Goal: Check status: Check status

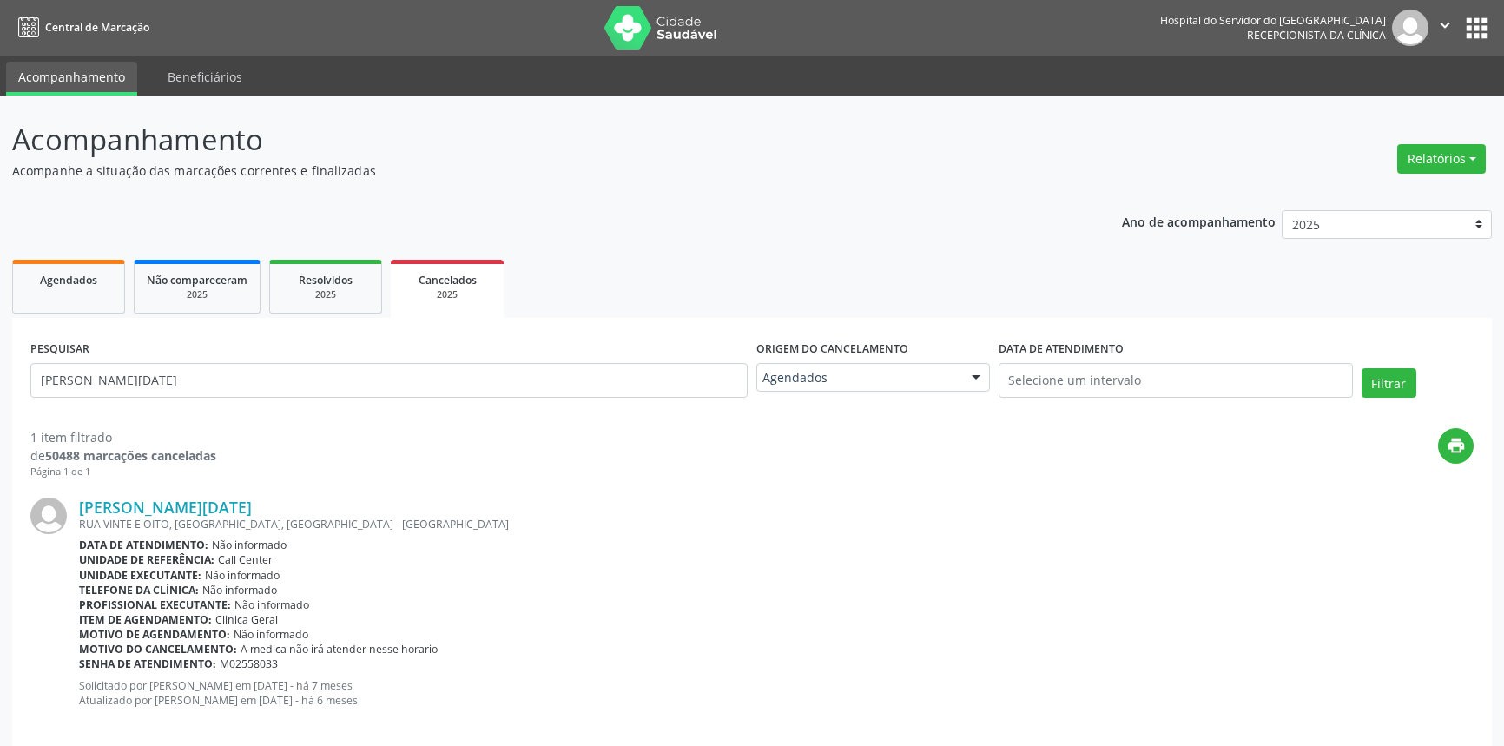
scroll to position [22, 0]
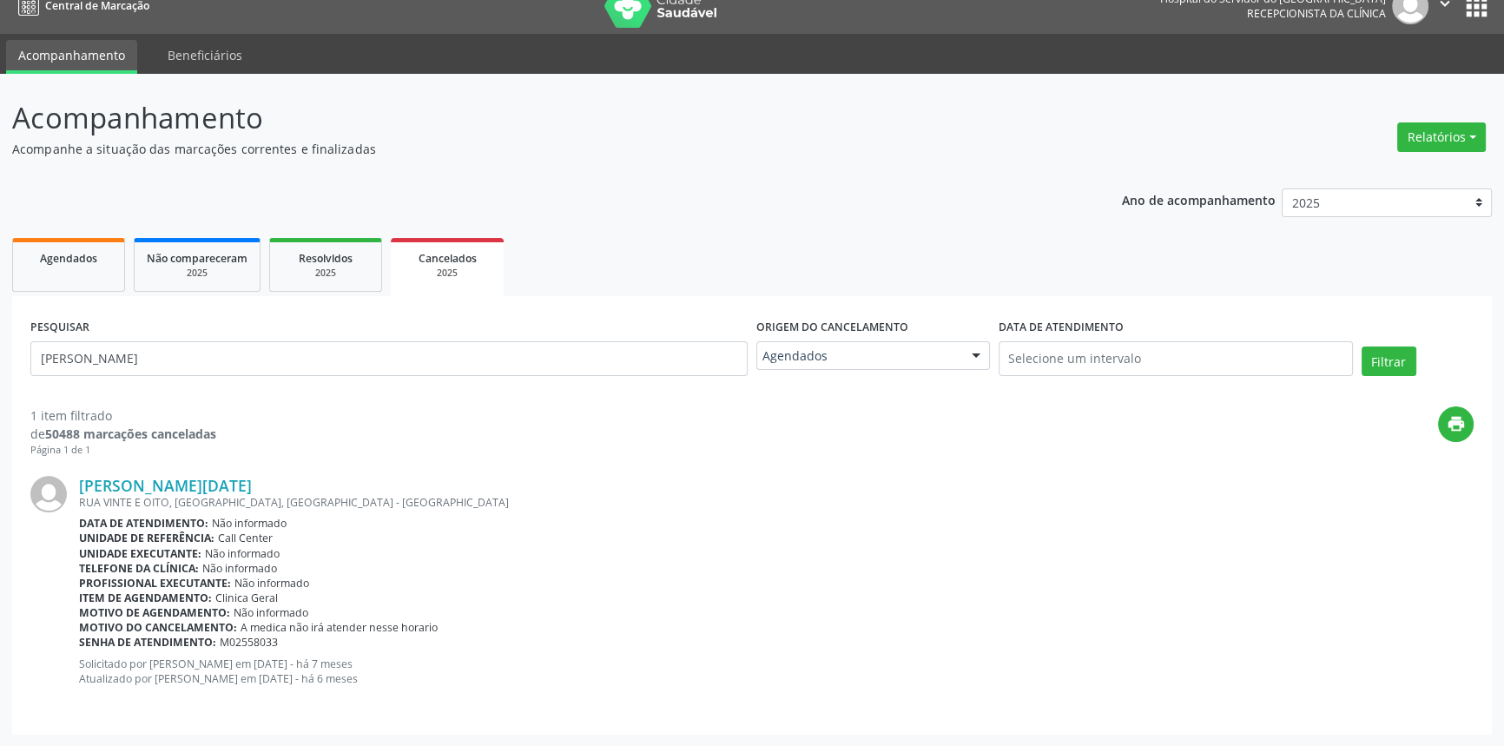
click at [1362, 346] on button "Filtrar" at bounding box center [1389, 361] width 55 height 30
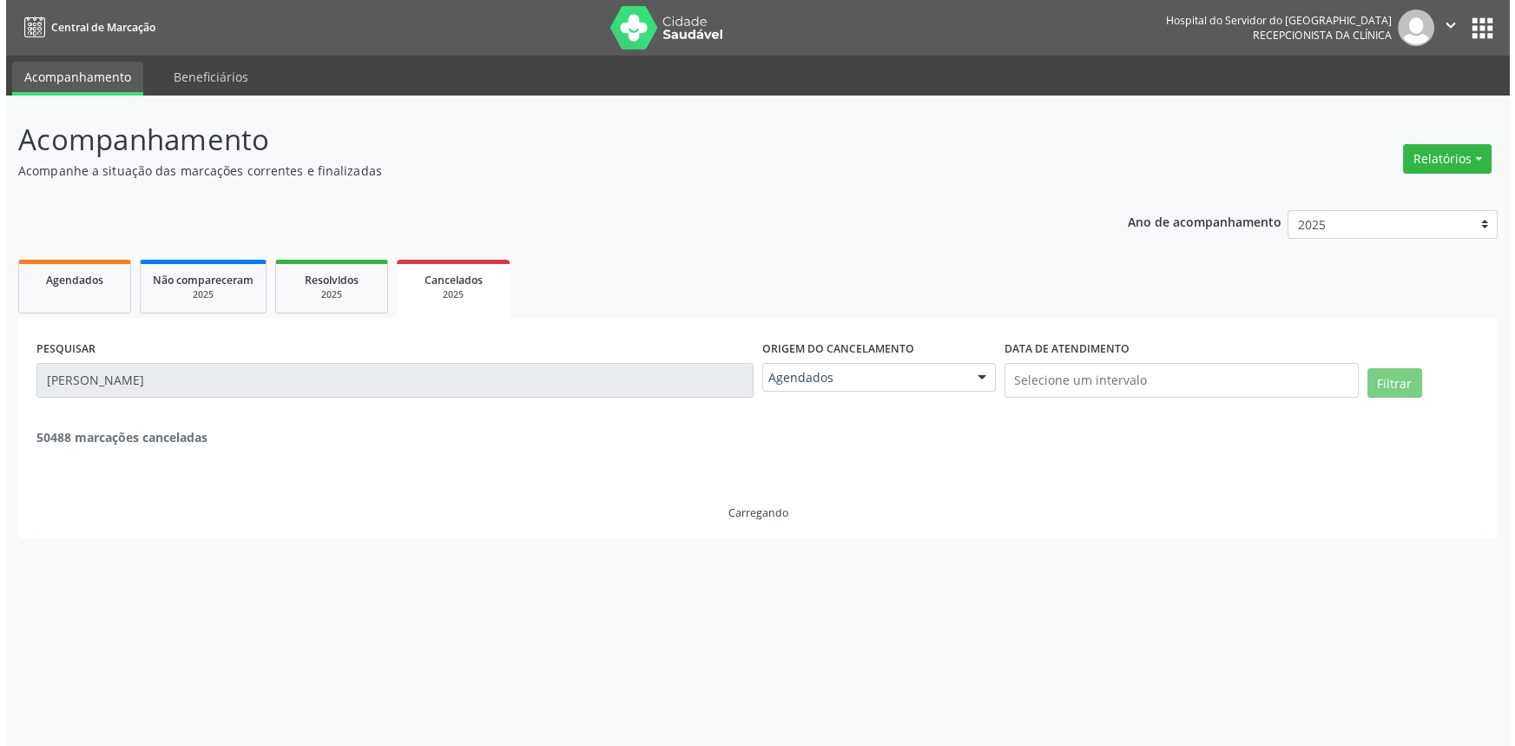
scroll to position [0, 0]
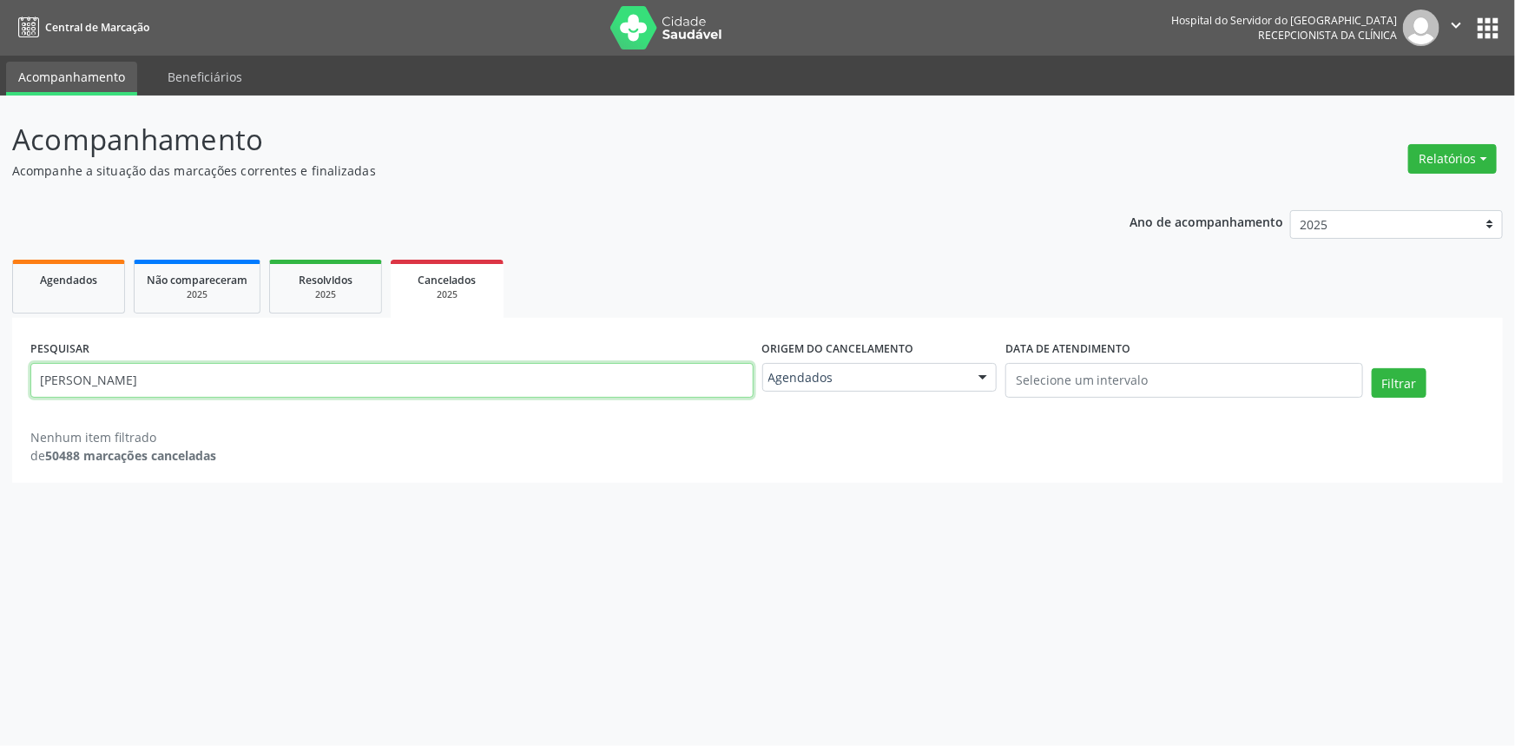
click at [332, 366] on input "[PERSON_NAME]" at bounding box center [391, 380] width 723 height 35
paste input "[PERSON_NAME]"
type input "[PERSON_NAME] FILHA"
click at [1372, 368] on button "Filtrar" at bounding box center [1399, 383] width 55 height 30
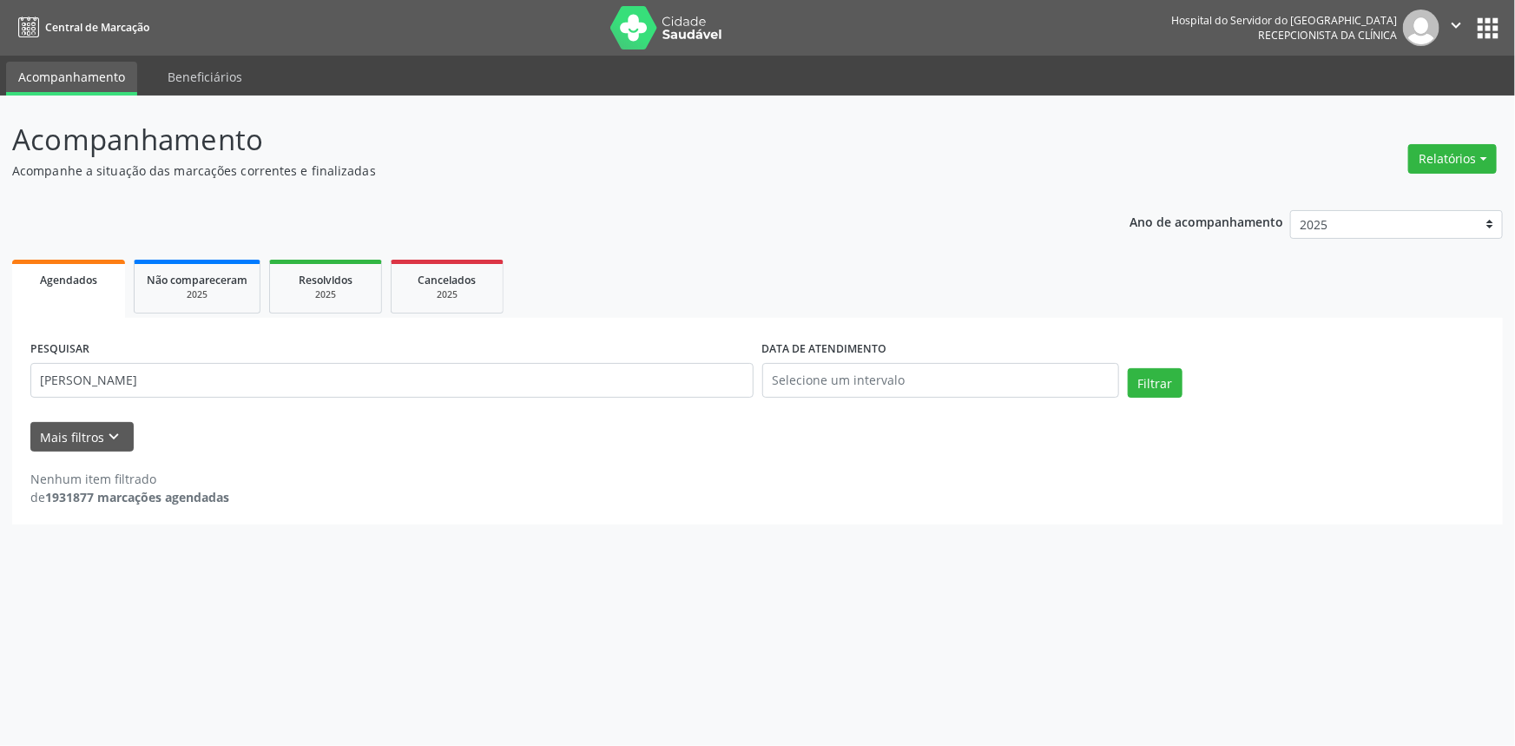
type input "[PERSON_NAME]"
click at [1128, 368] on button "Filtrar" at bounding box center [1155, 383] width 55 height 30
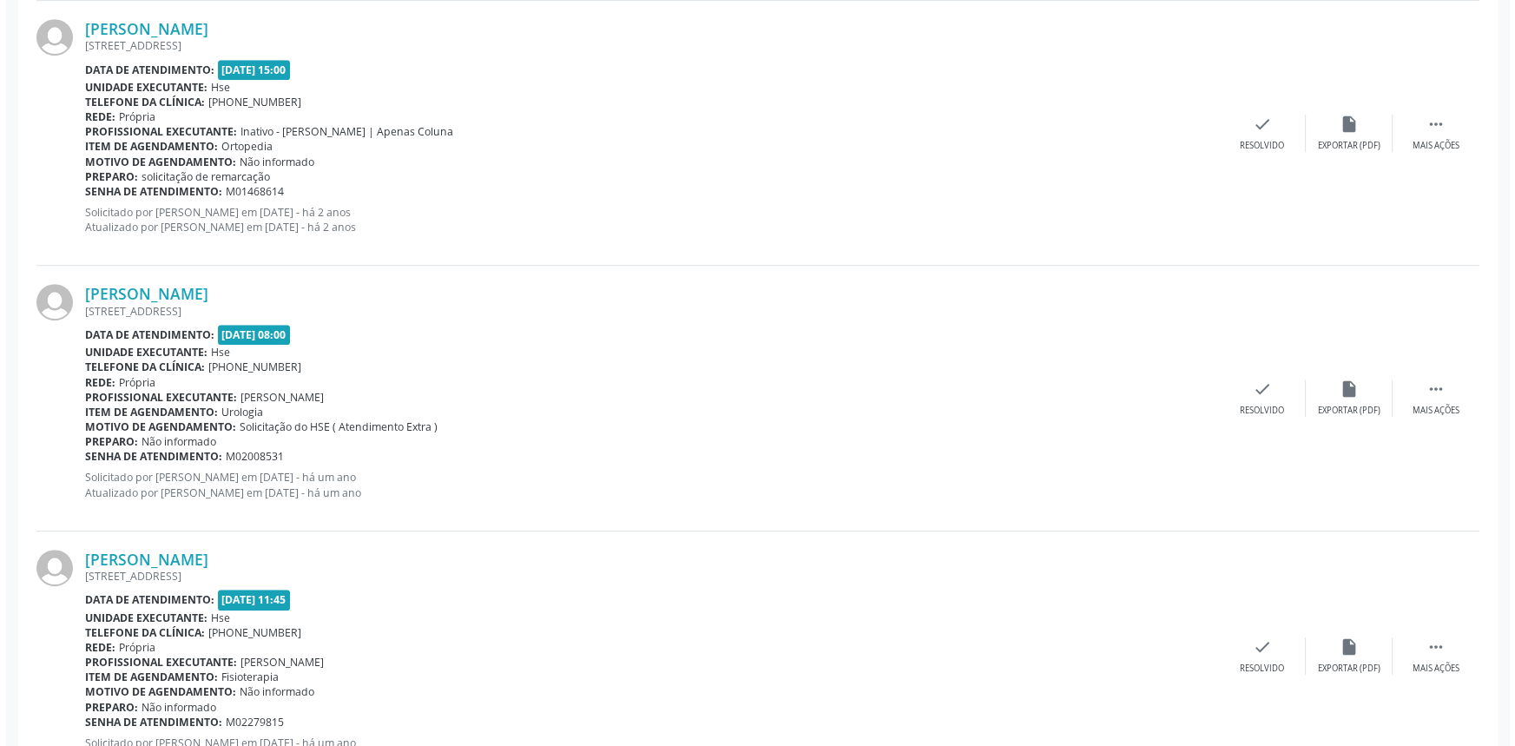
scroll to position [1113, 0]
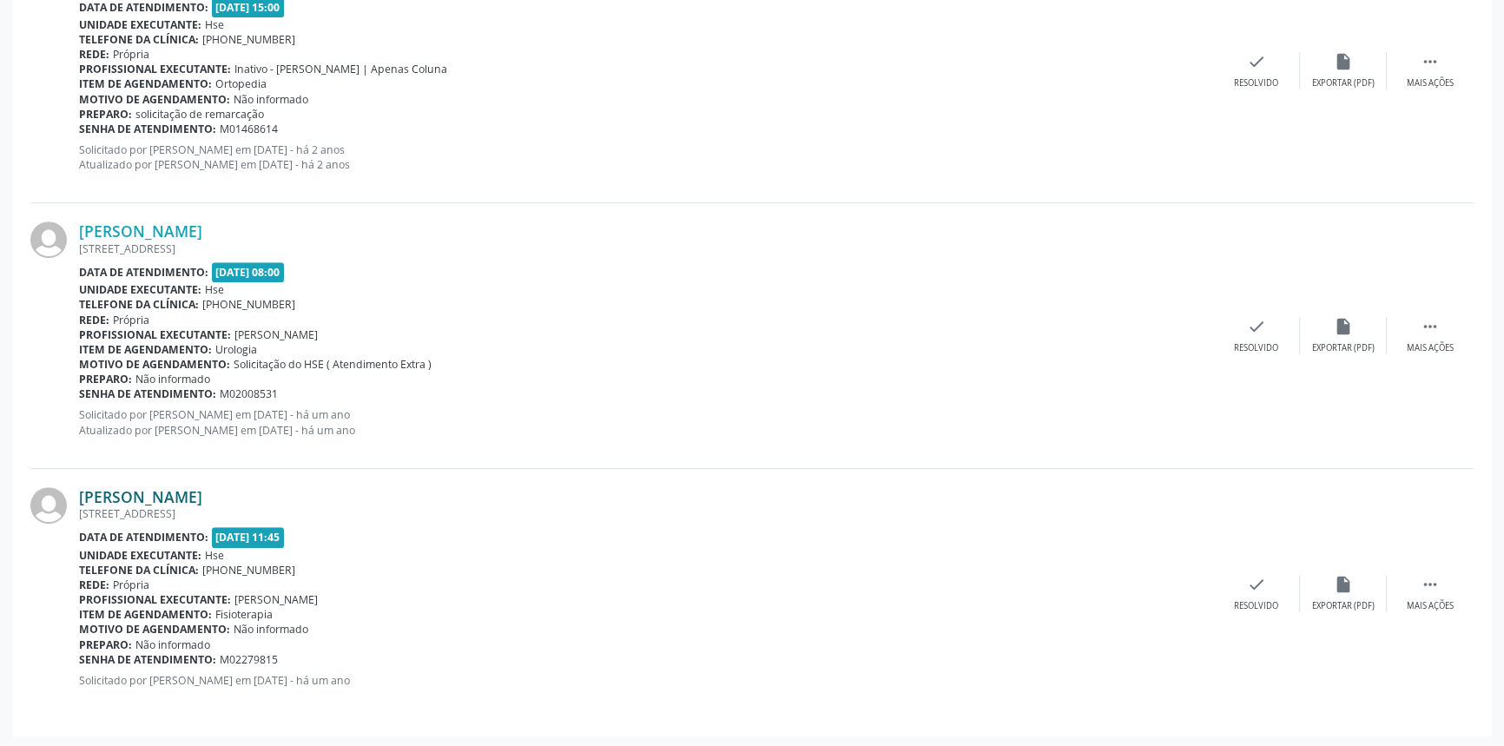
click at [202, 493] on link "[PERSON_NAME]" at bounding box center [140, 496] width 123 height 19
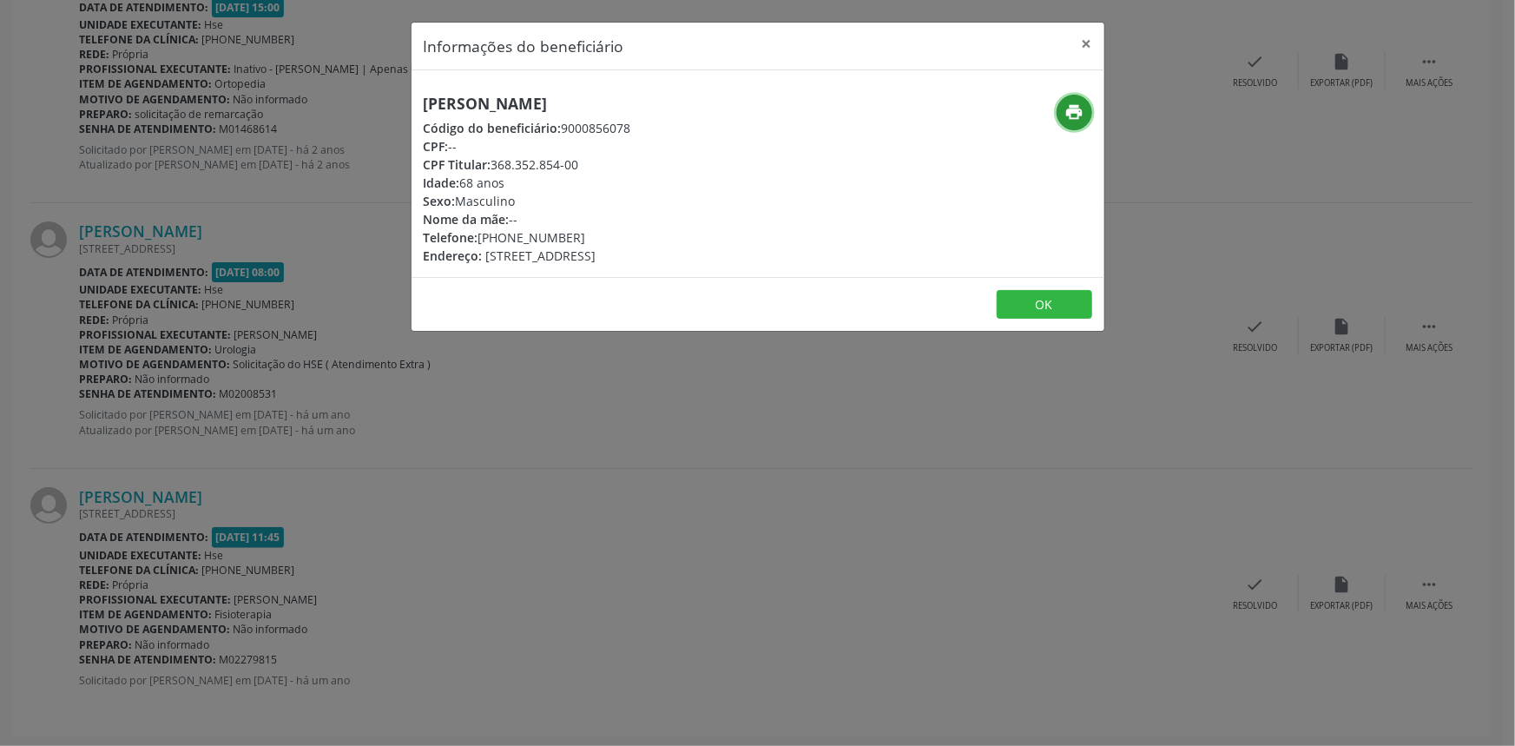
click at [1077, 109] on icon "print" at bounding box center [1074, 111] width 19 height 19
click at [228, 395] on div "Informações do beneficiário × [PERSON_NAME] Código do beneficiário: 9000856078 …" at bounding box center [757, 373] width 1515 height 746
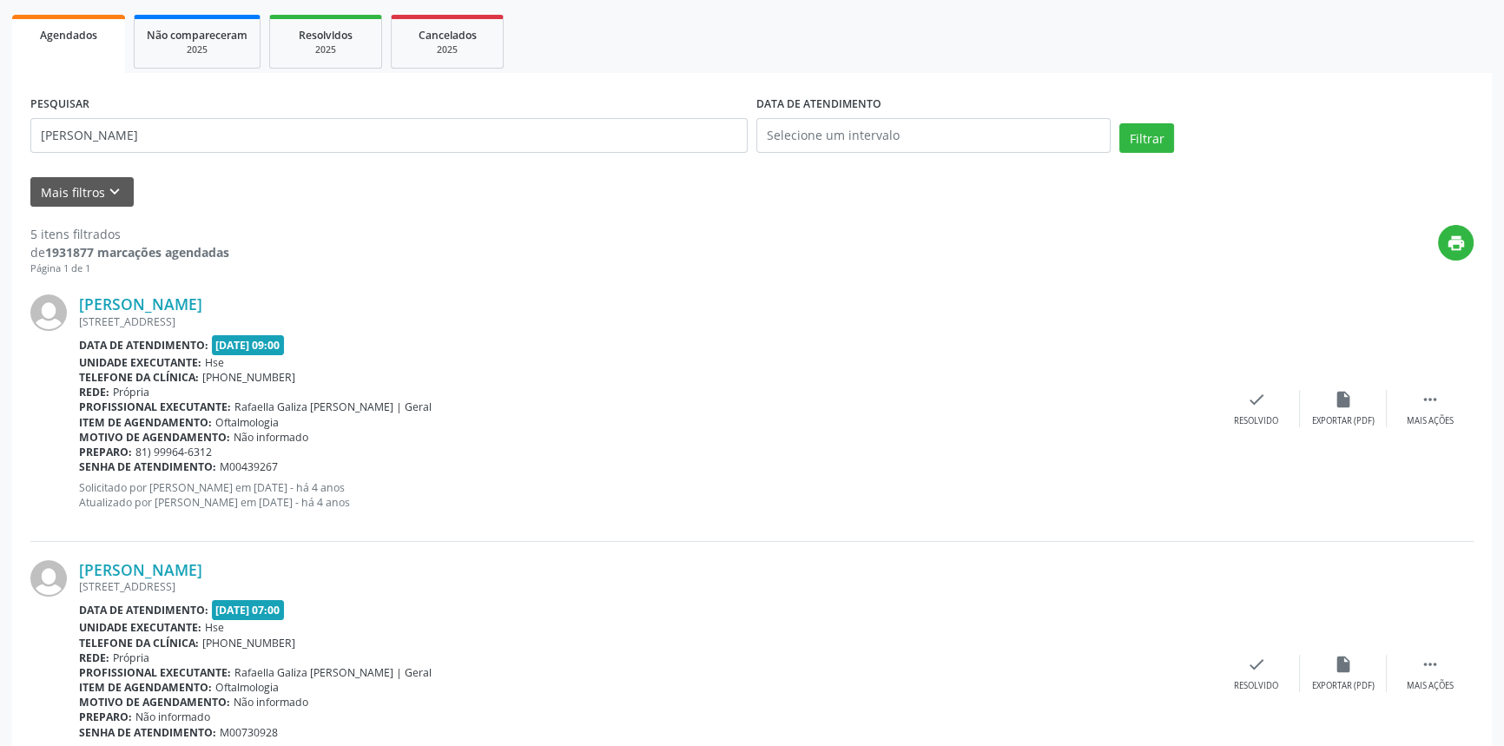
scroll to position [0, 0]
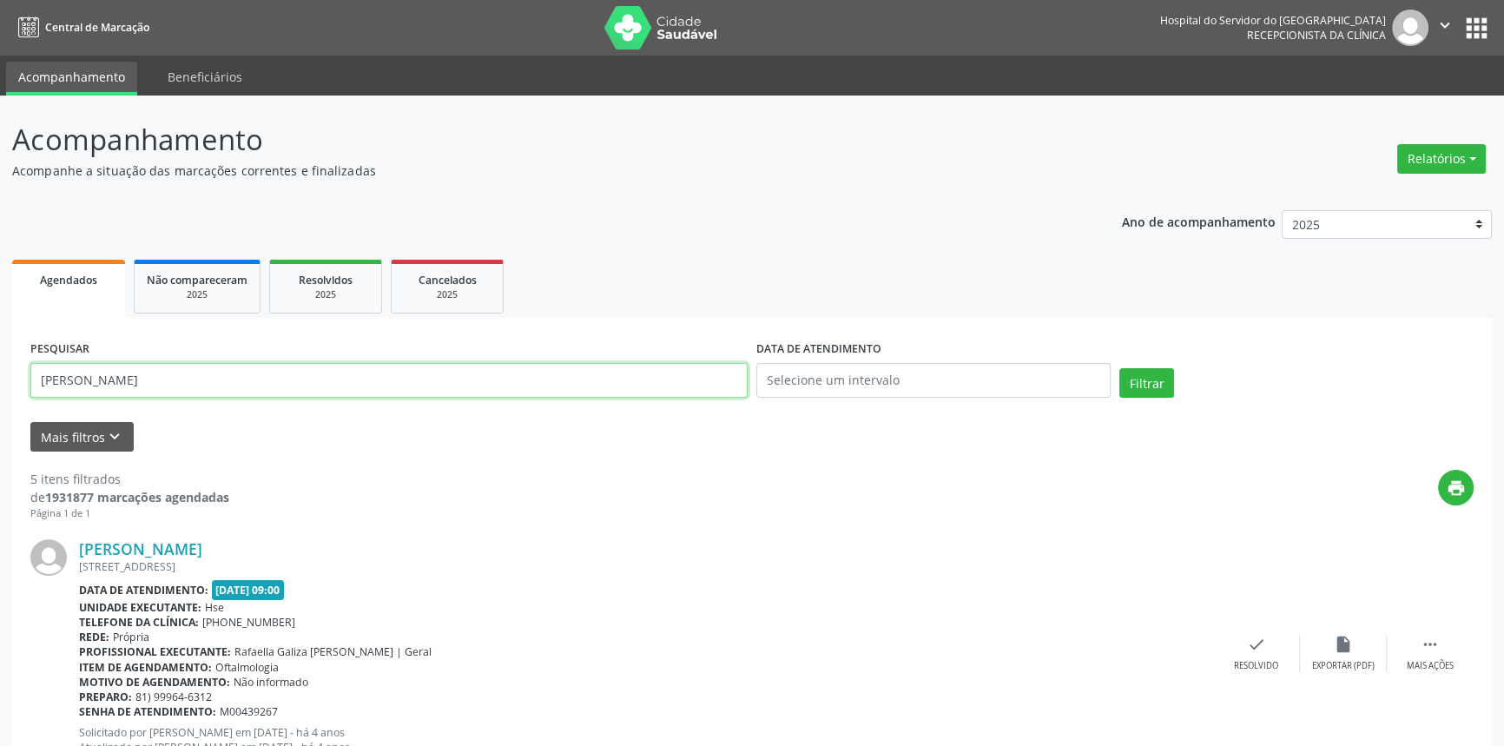
click at [234, 387] on input "[PERSON_NAME]" at bounding box center [388, 380] width 717 height 35
paste input "[PERSON_NAME]"
click at [1119, 368] on button "Filtrar" at bounding box center [1146, 383] width 55 height 30
click at [208, 378] on input "[PERSON_NAME]" at bounding box center [388, 380] width 717 height 35
click at [1119, 368] on button "Filtrar" at bounding box center [1146, 383] width 55 height 30
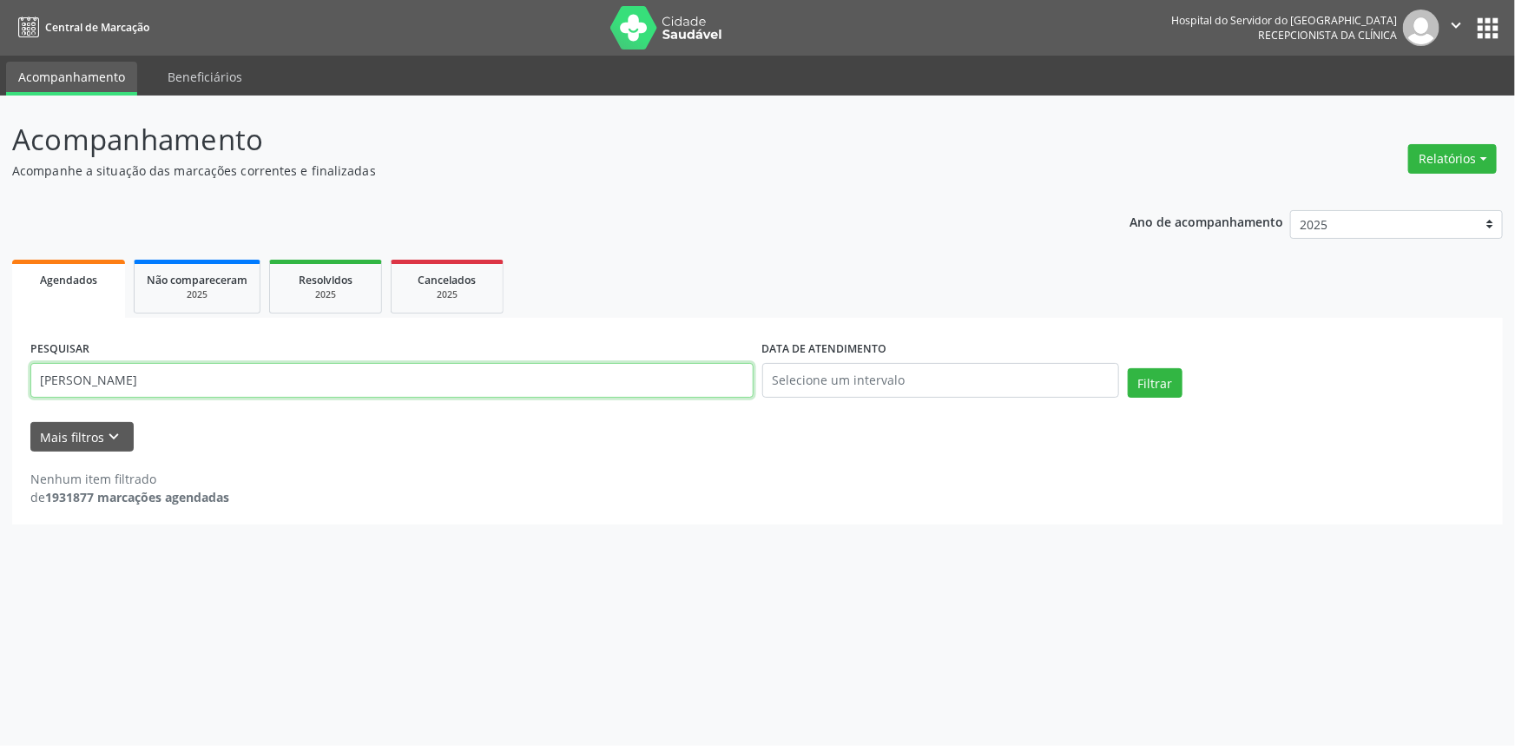
click at [208, 380] on input "[PERSON_NAME]" at bounding box center [391, 380] width 723 height 35
click at [1128, 368] on button "Filtrar" at bounding box center [1155, 383] width 55 height 30
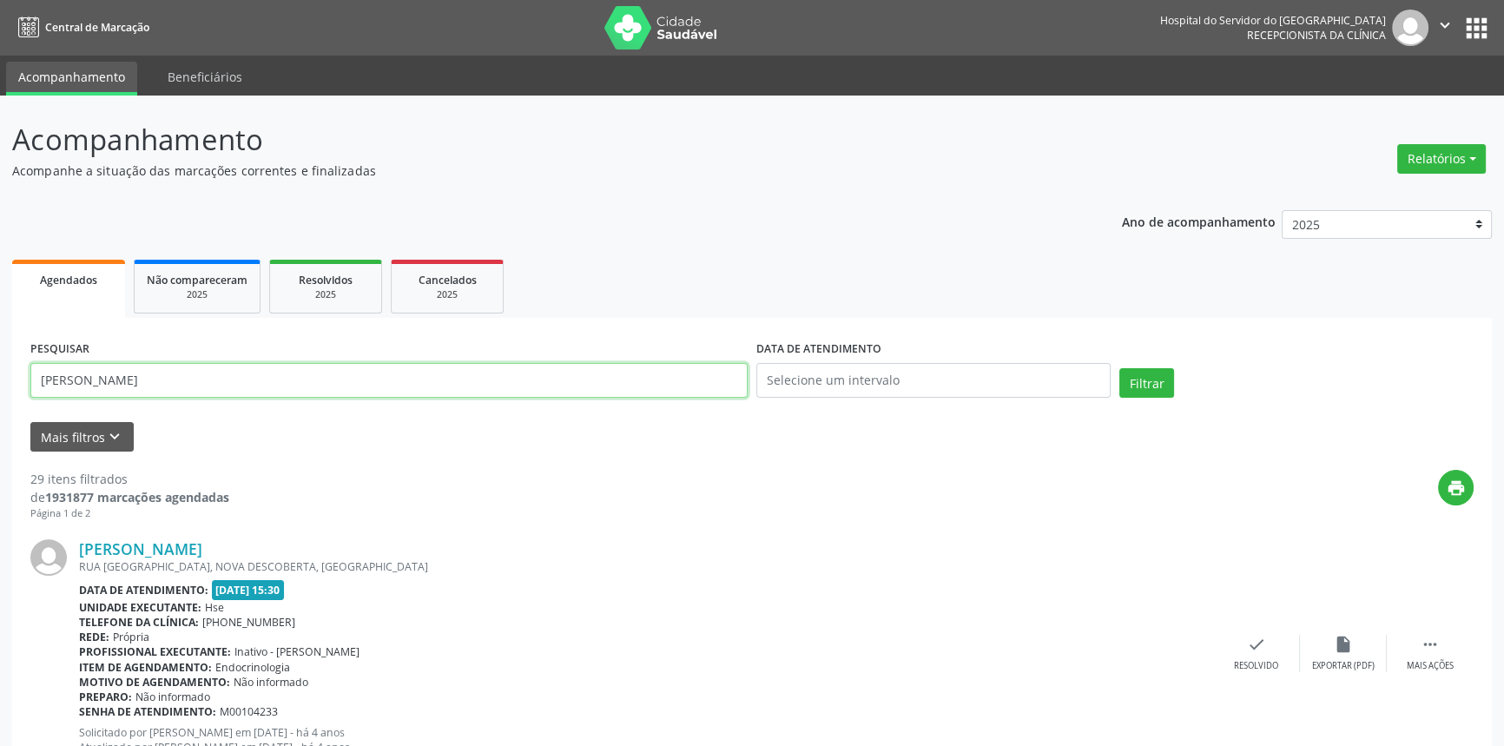
click at [197, 395] on input "[PERSON_NAME]" at bounding box center [388, 380] width 717 height 35
paste input "[PERSON_NAME] FILHA"
type input "[PERSON_NAME] FILHA"
click at [1119, 368] on button "Filtrar" at bounding box center [1146, 383] width 55 height 30
